Goal: Task Accomplishment & Management: Manage account settings

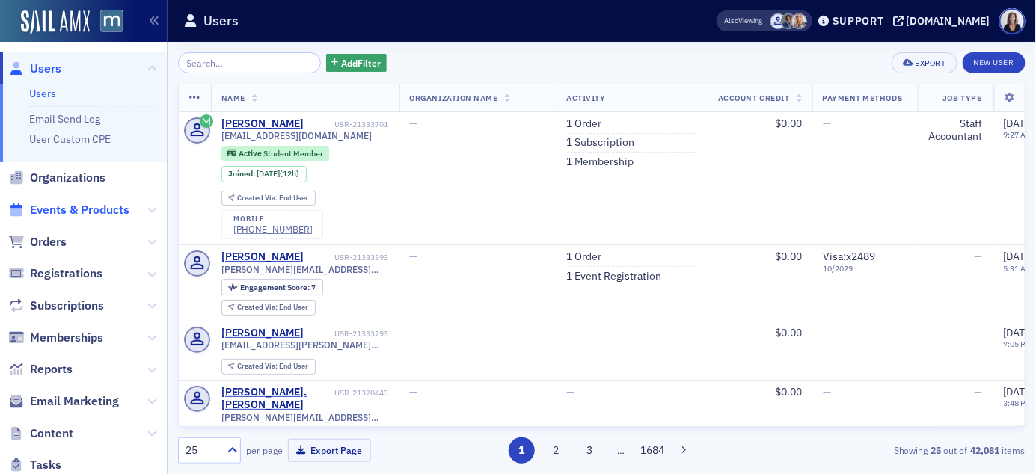
click at [96, 207] on span "Events & Products" at bounding box center [79, 210] width 99 height 16
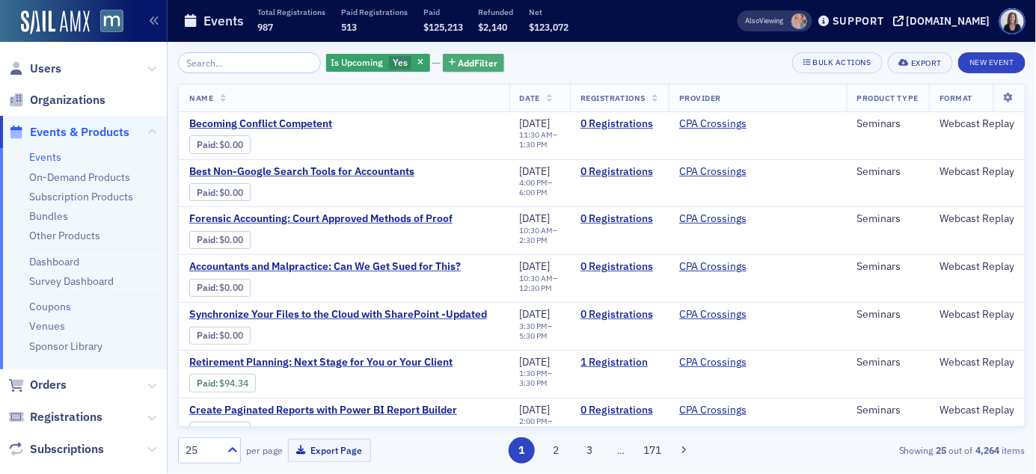
click at [470, 61] on span "Add Filter" at bounding box center [478, 62] width 40 height 13
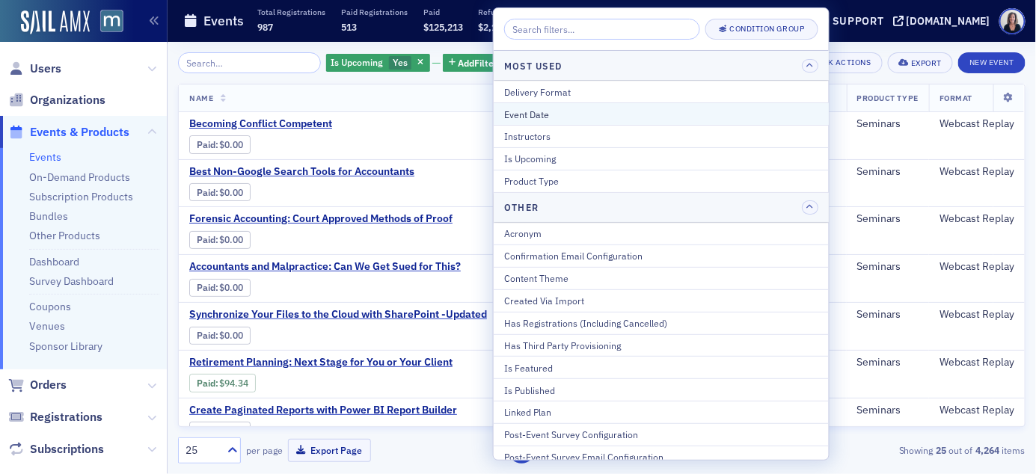
click at [530, 111] on div "Event Date" at bounding box center [661, 114] width 314 height 13
select select "8"
select select "2025"
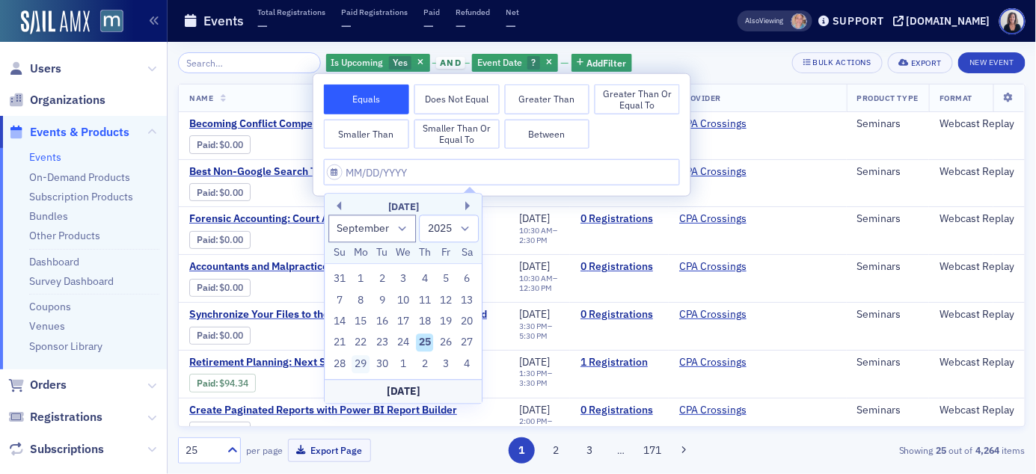
click at [360, 358] on div "29" at bounding box center [361, 364] width 18 height 18
type input "[DATE]"
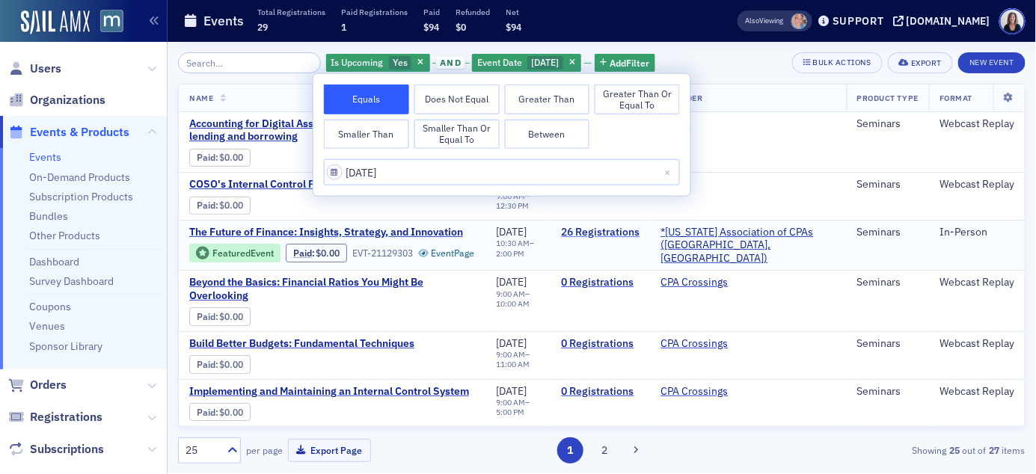
click at [611, 227] on link "26 Registrations" at bounding box center [600, 232] width 79 height 13
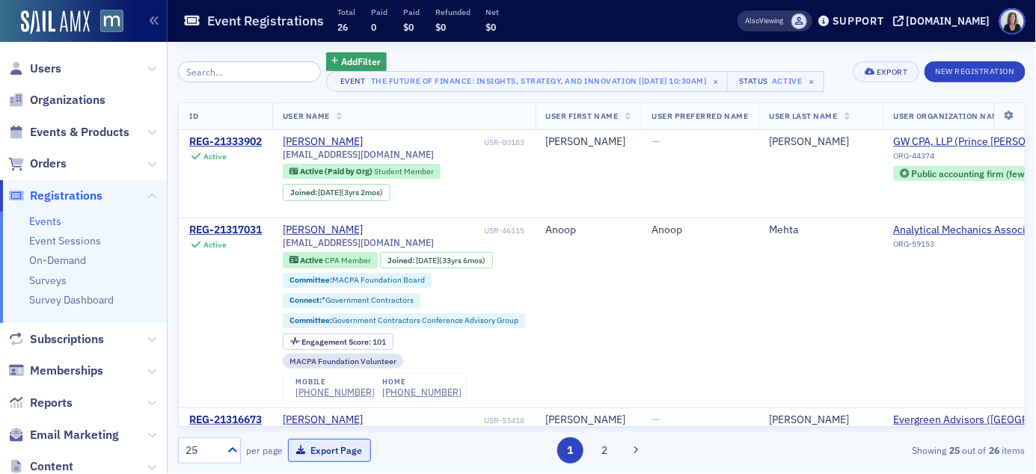
click at [340, 452] on button "Export Page" at bounding box center [329, 450] width 83 height 23
click at [233, 449] on icon at bounding box center [232, 449] width 9 height 5
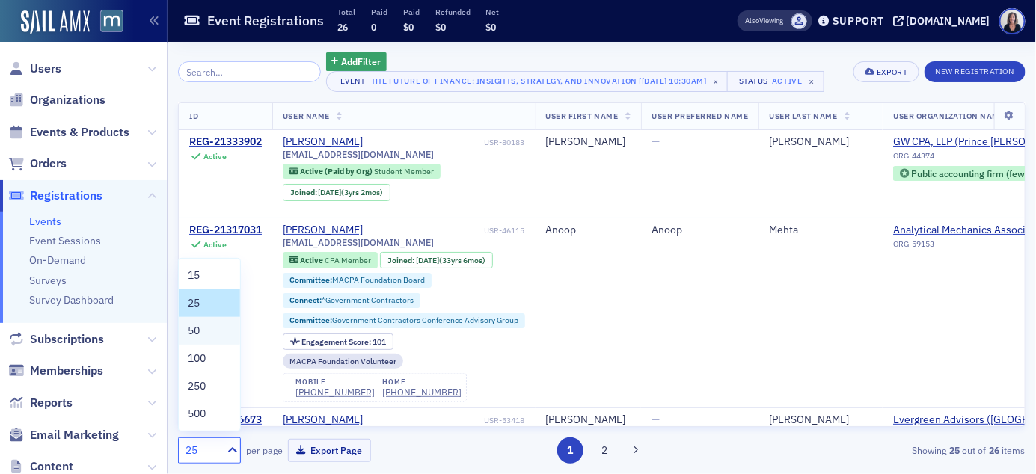
click at [211, 333] on div "50" at bounding box center [209, 331] width 43 height 16
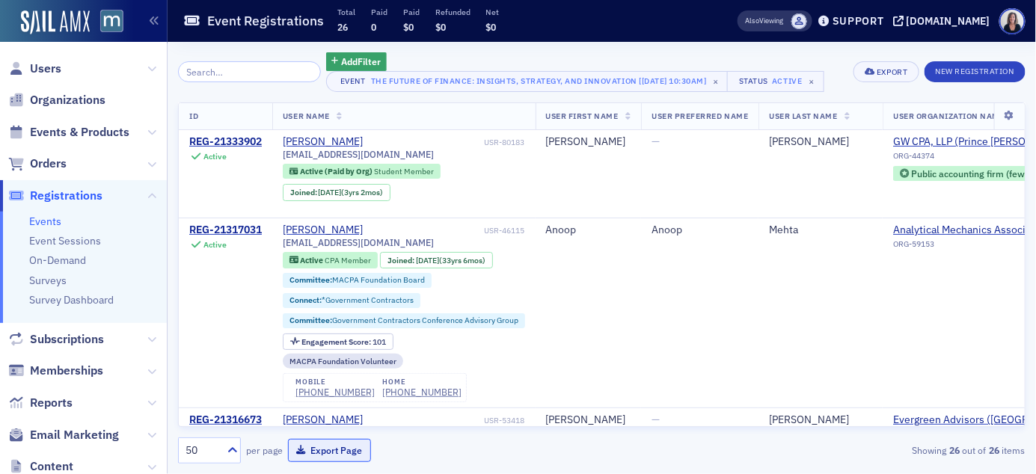
click at [331, 452] on button "Export Page" at bounding box center [329, 450] width 83 height 23
